Goal: Book appointment/travel/reservation

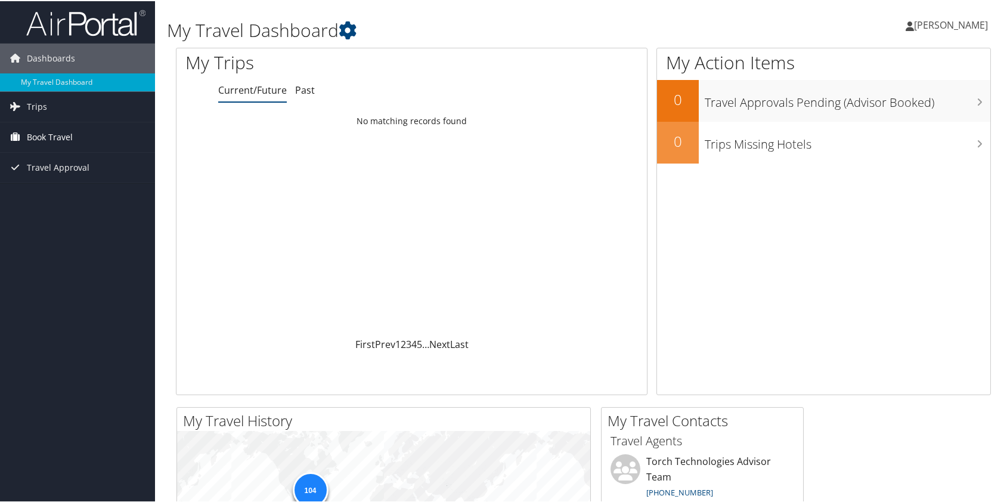
click at [61, 138] on span "Book Travel" at bounding box center [50, 136] width 46 height 30
click at [27, 130] on span "Book Travel" at bounding box center [50, 136] width 46 height 30
click at [73, 198] on link "Book/Manage Online Trips" at bounding box center [77, 196] width 155 height 18
click at [971, 225] on div "My Action Items 0 Travel Approvals Pending (Advisor Booked) 0 Trips Missing Hot…" at bounding box center [824, 220] width 335 height 347
